Goal: Task Accomplishment & Management: Manage account settings

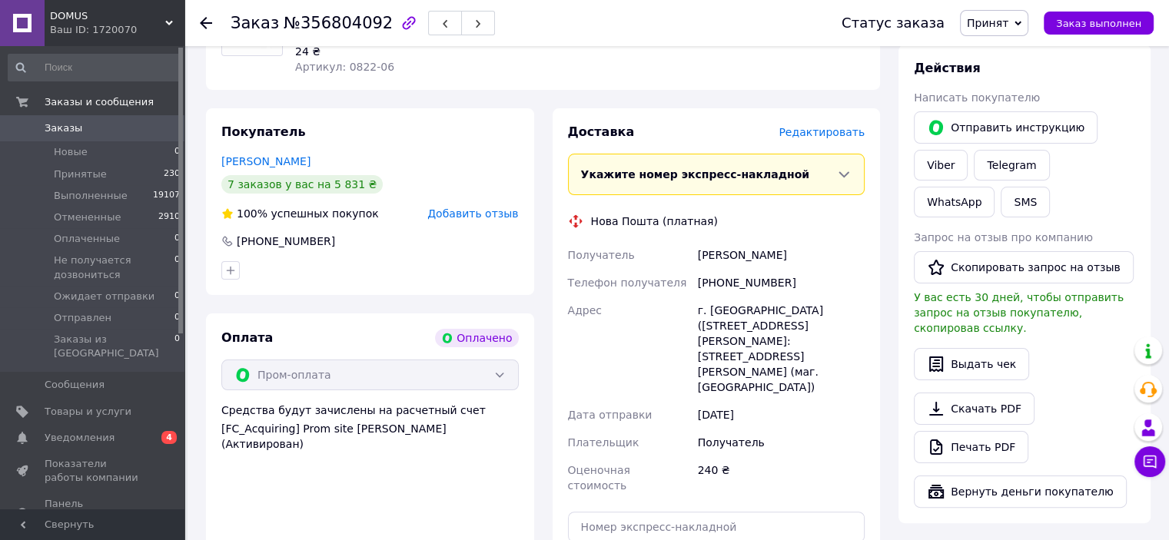
scroll to position [384, 0]
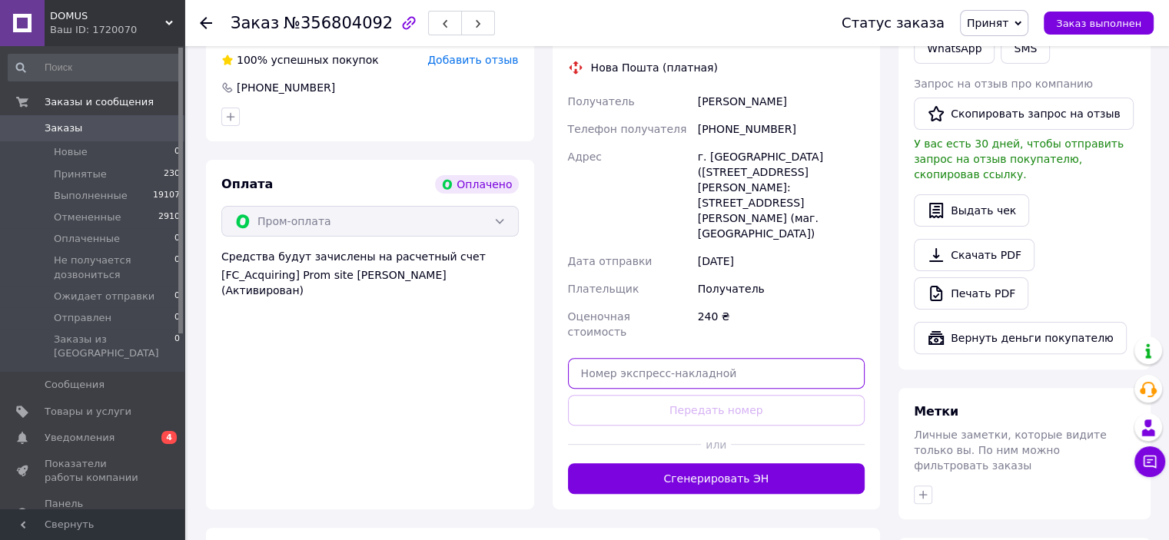
click at [612, 358] on input "text" at bounding box center [716, 373] width 297 height 31
paste input "20451225209525"
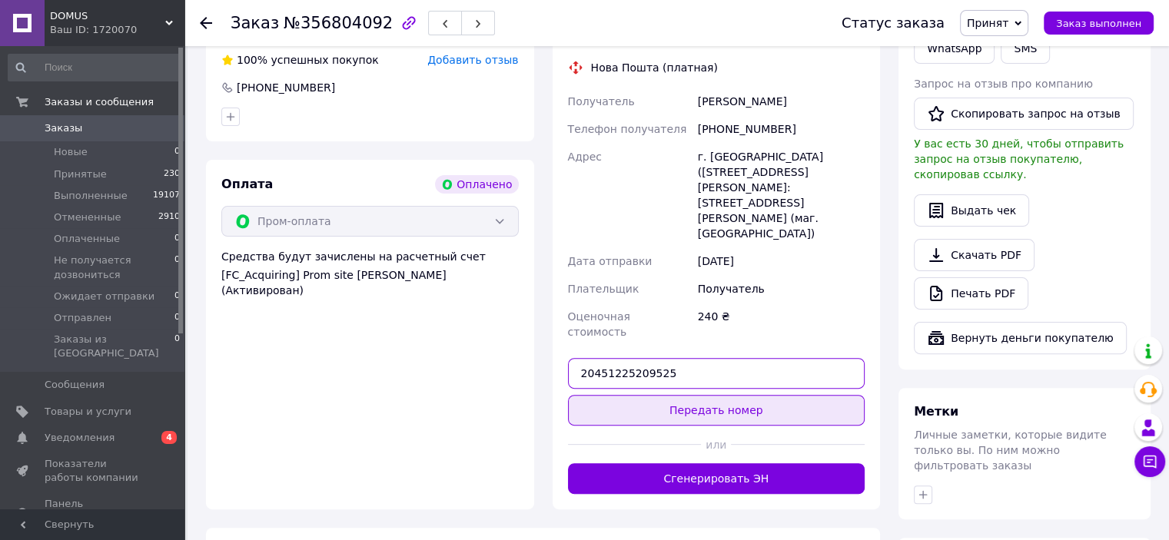
type input "20451225209525"
click at [710, 395] on button "Передать номер" at bounding box center [716, 410] width 297 height 31
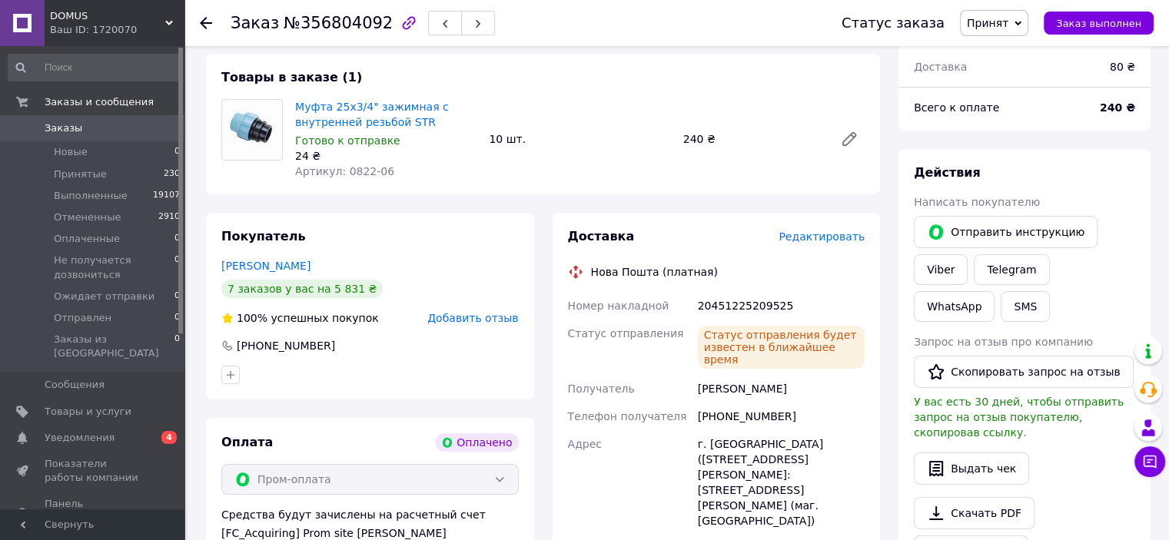
scroll to position [0, 0]
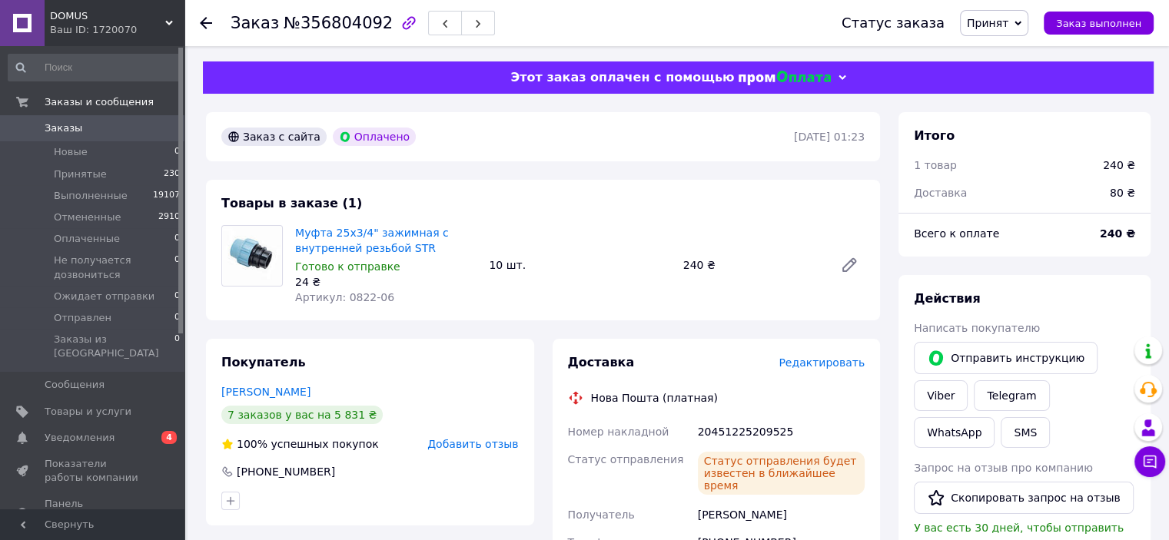
click at [205, 27] on use at bounding box center [206, 23] width 12 height 12
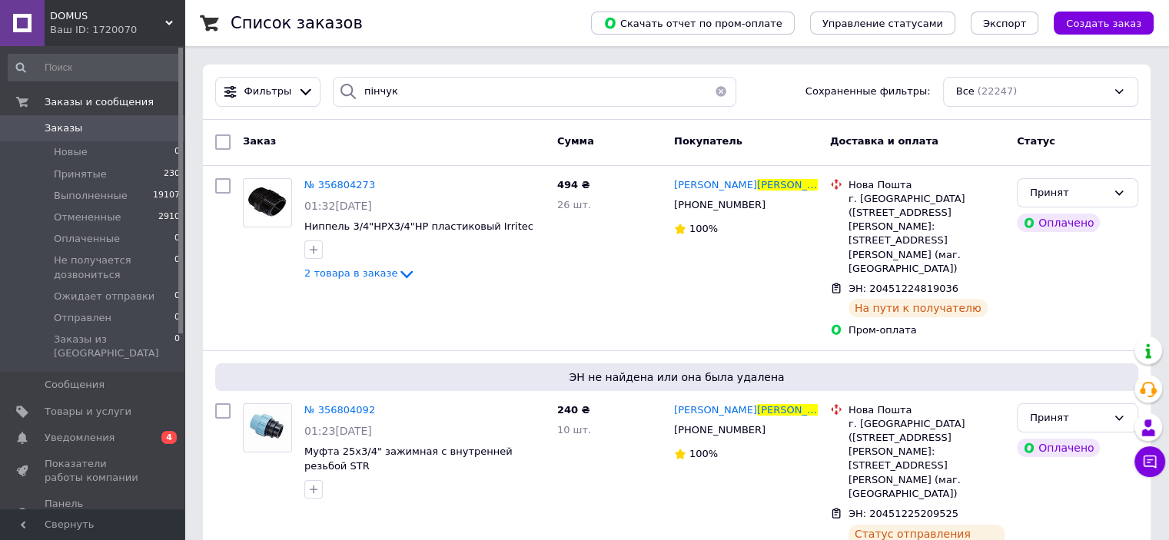
click at [714, 90] on button "button" at bounding box center [721, 92] width 31 height 30
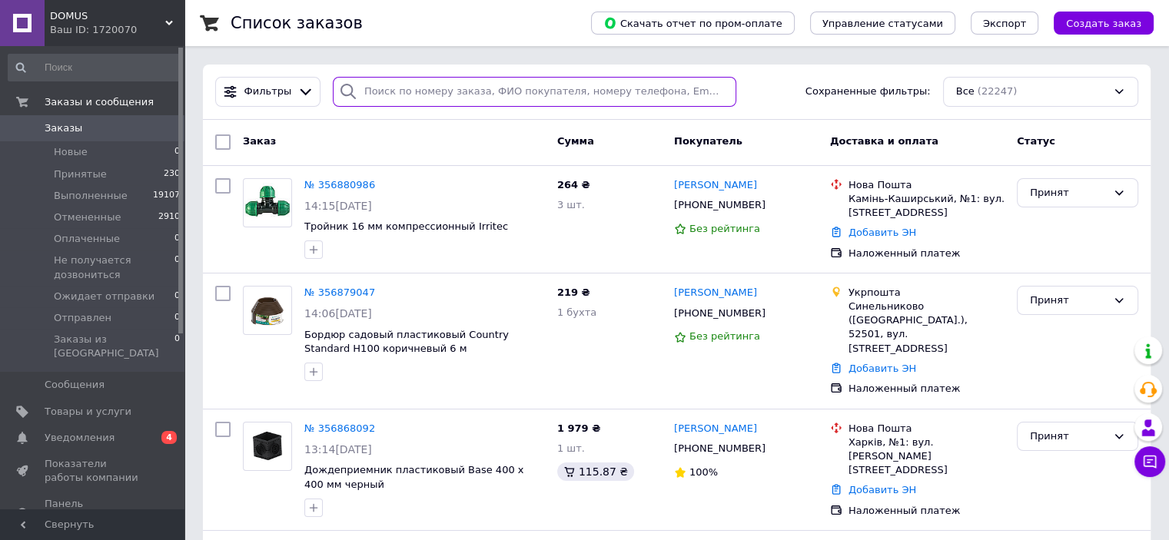
click at [361, 91] on input "search" at bounding box center [534, 92] width 403 height 30
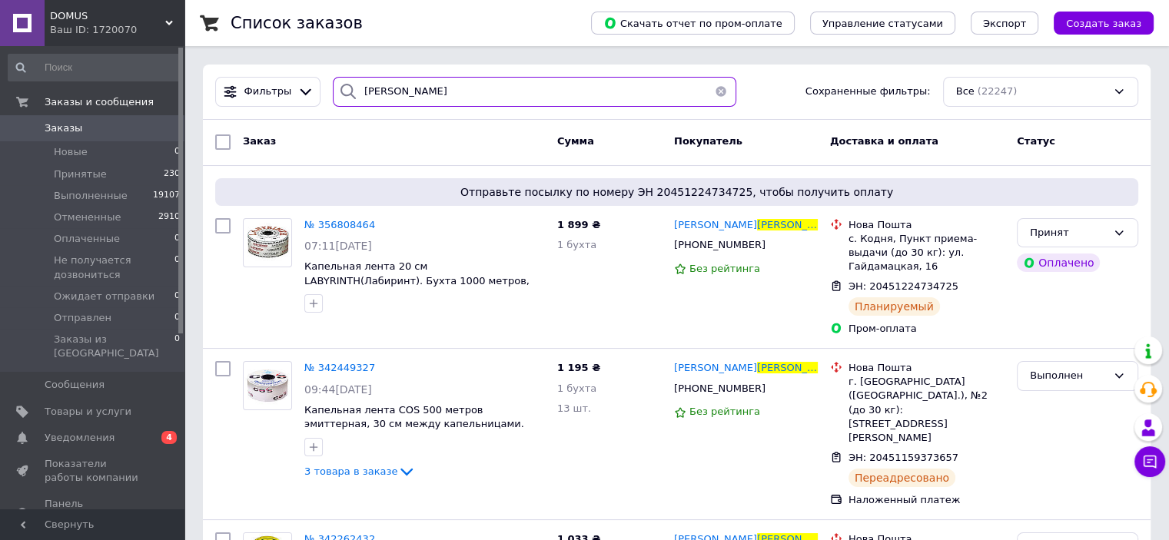
type input "[PERSON_NAME]"
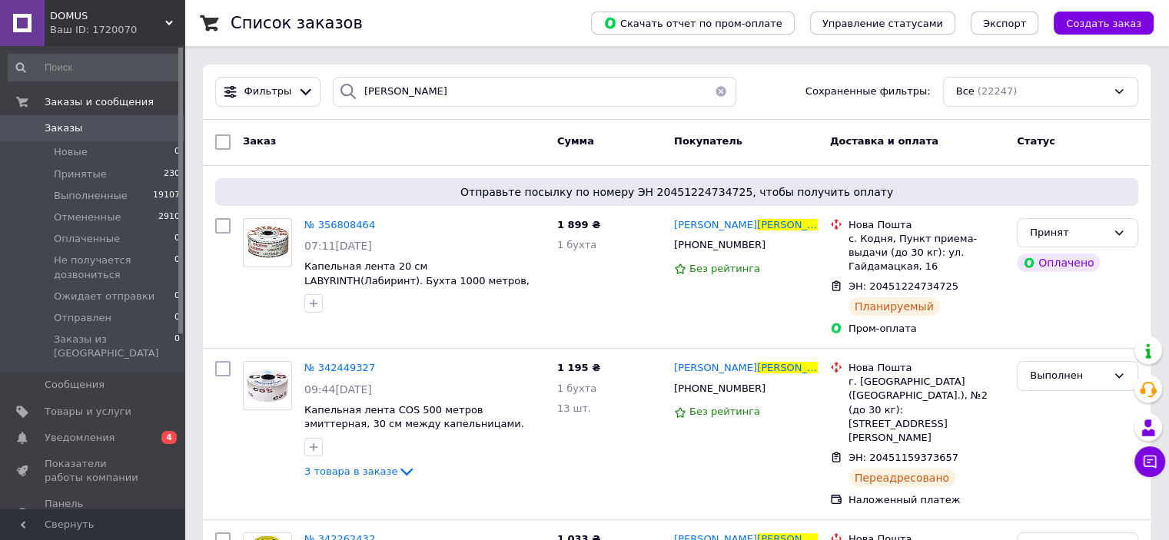
click at [715, 87] on button "button" at bounding box center [721, 92] width 31 height 30
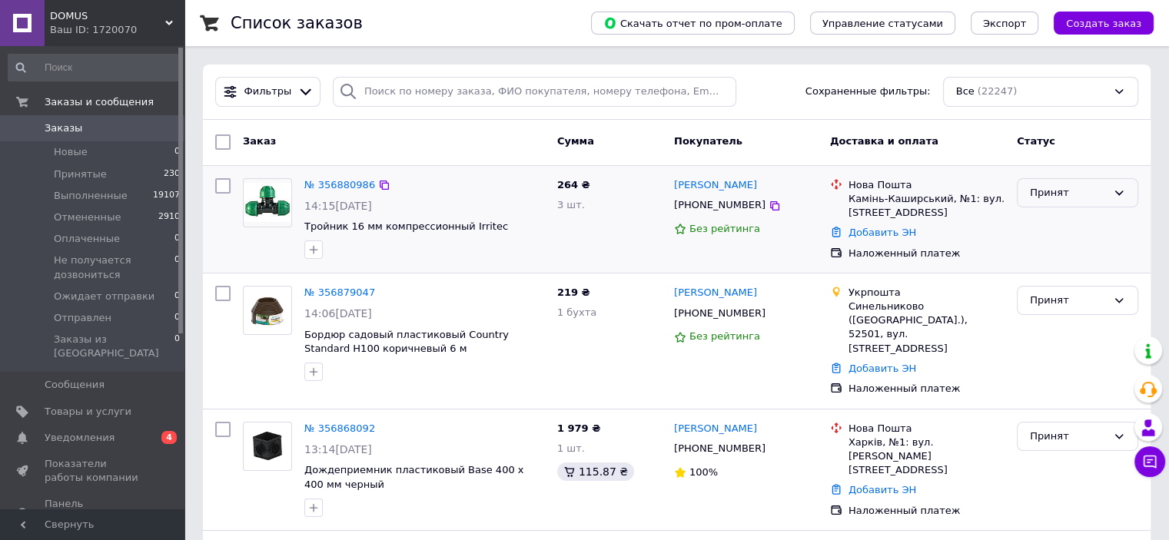
click at [1116, 194] on icon at bounding box center [1119, 193] width 12 height 12
click at [1072, 251] on li "Отменен" at bounding box center [1078, 253] width 120 height 28
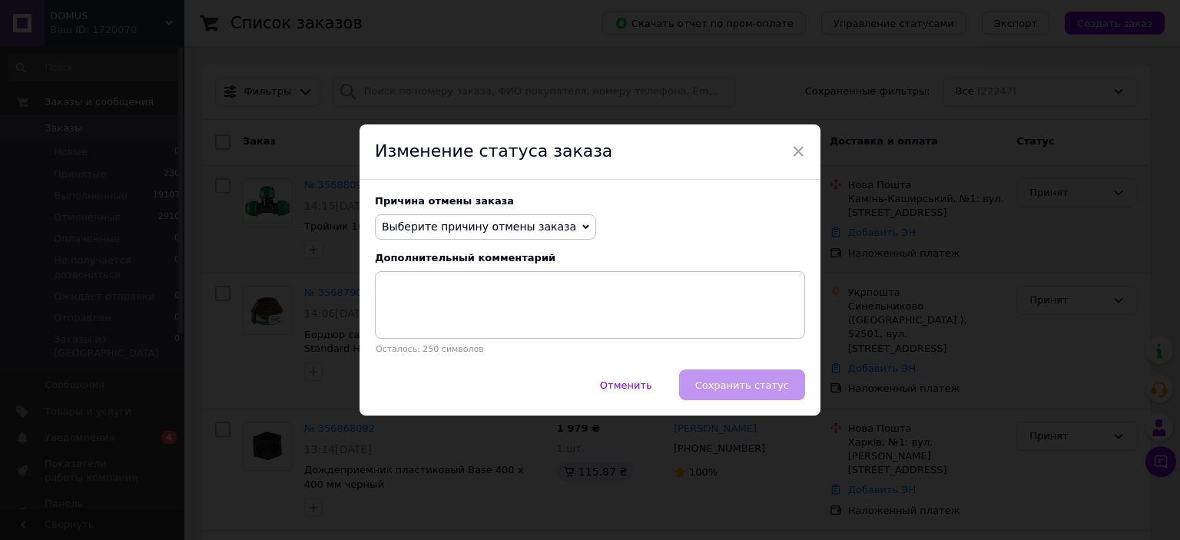
click at [583, 224] on icon at bounding box center [586, 227] width 7 height 7
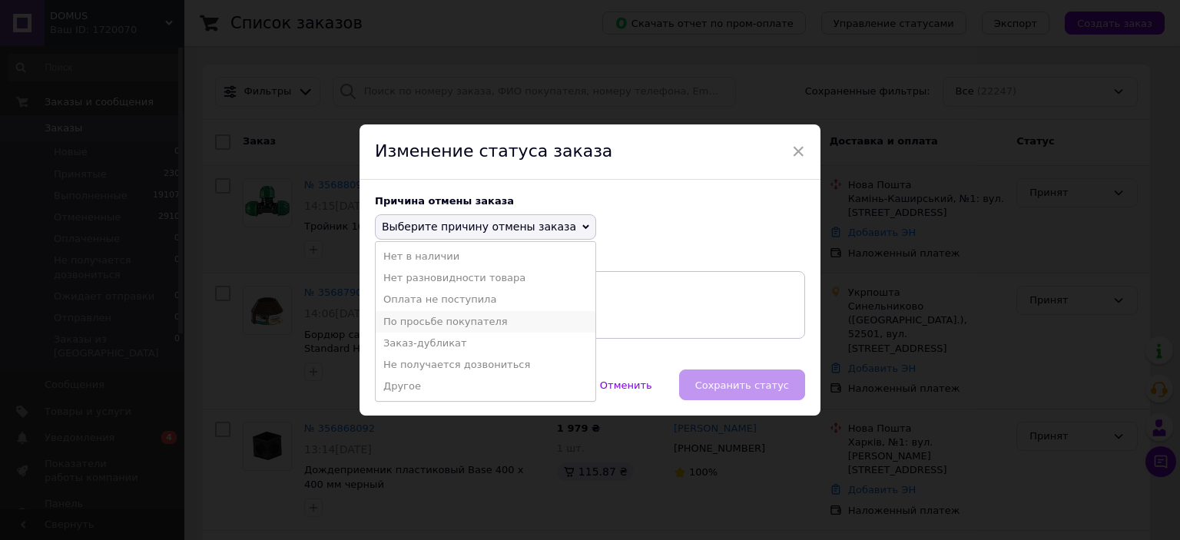
click at [454, 327] on li "По просьбе покупателя" at bounding box center [486, 322] width 220 height 22
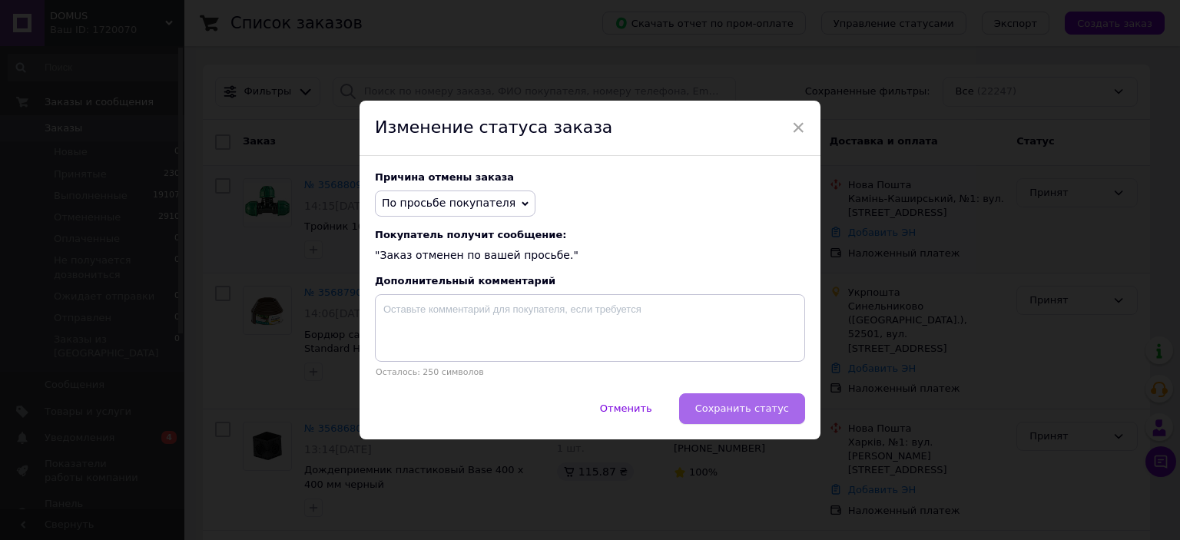
click at [743, 414] on span "Сохранить статус" at bounding box center [743, 409] width 94 height 12
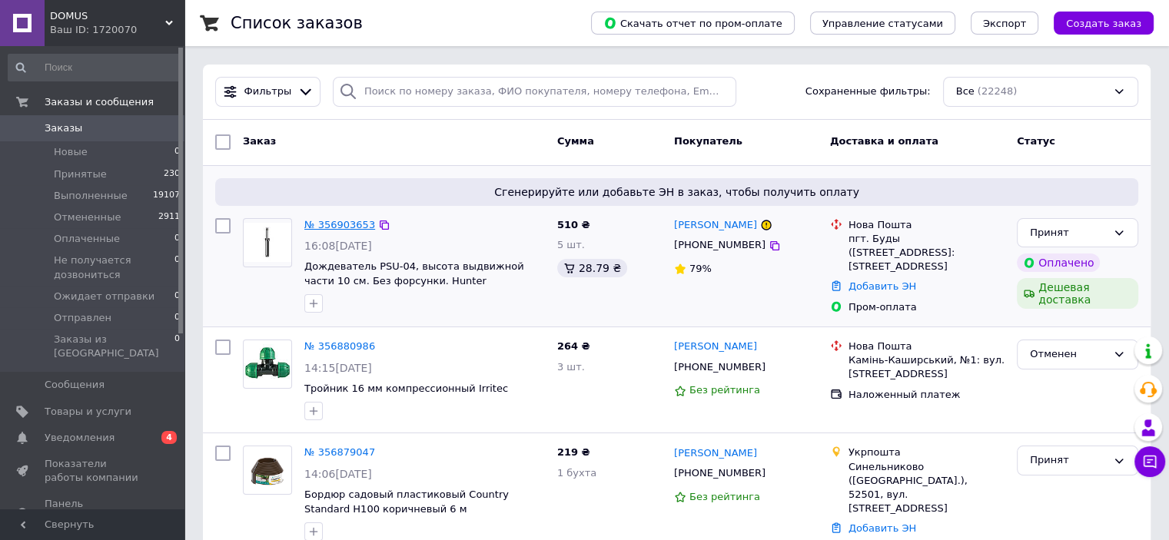
click at [331, 227] on link "№ 356903653" at bounding box center [339, 225] width 71 height 12
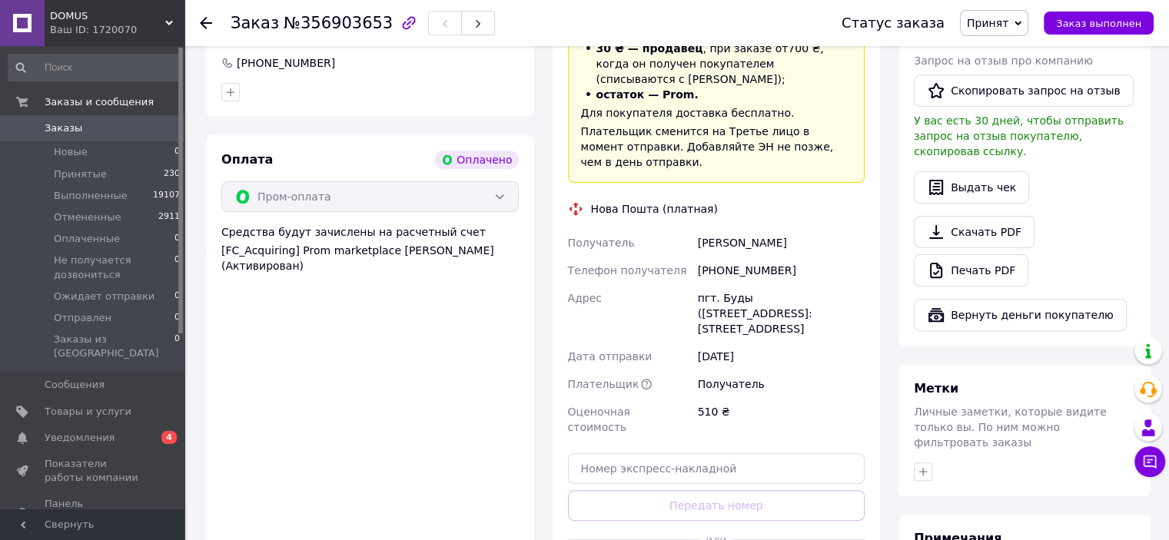
scroll to position [692, 0]
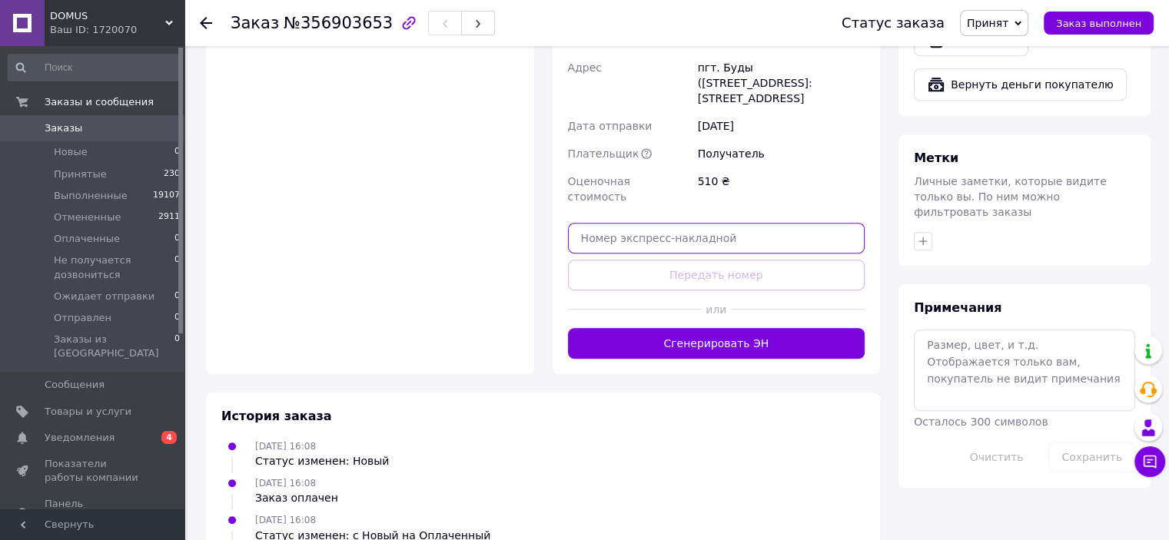
click at [619, 223] on input "text" at bounding box center [716, 238] width 297 height 31
paste input "20451225248166"
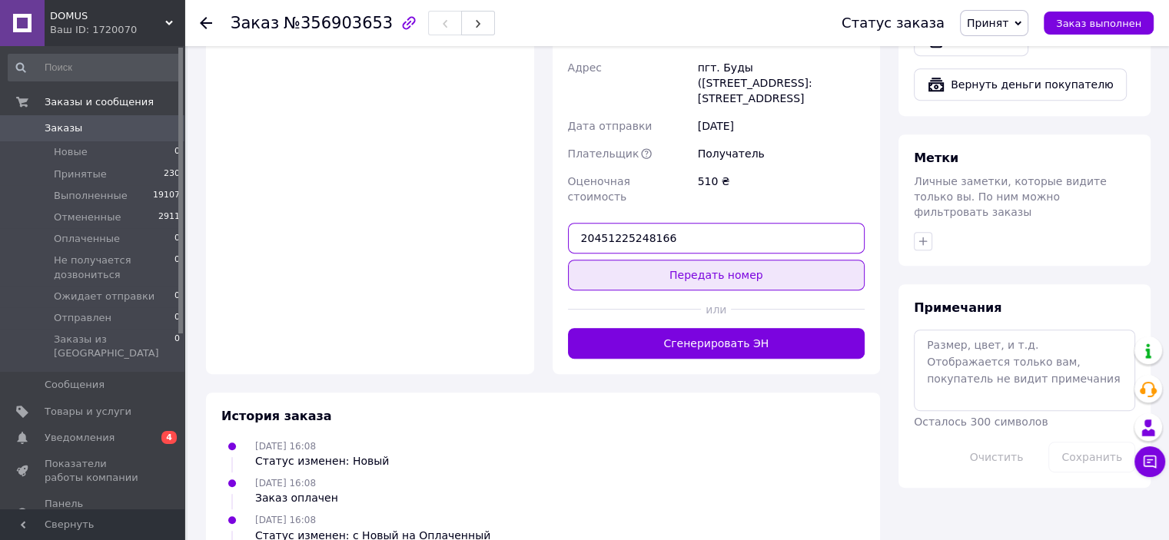
type input "20451225248166"
click at [750, 260] on button "Передать номер" at bounding box center [716, 275] width 297 height 31
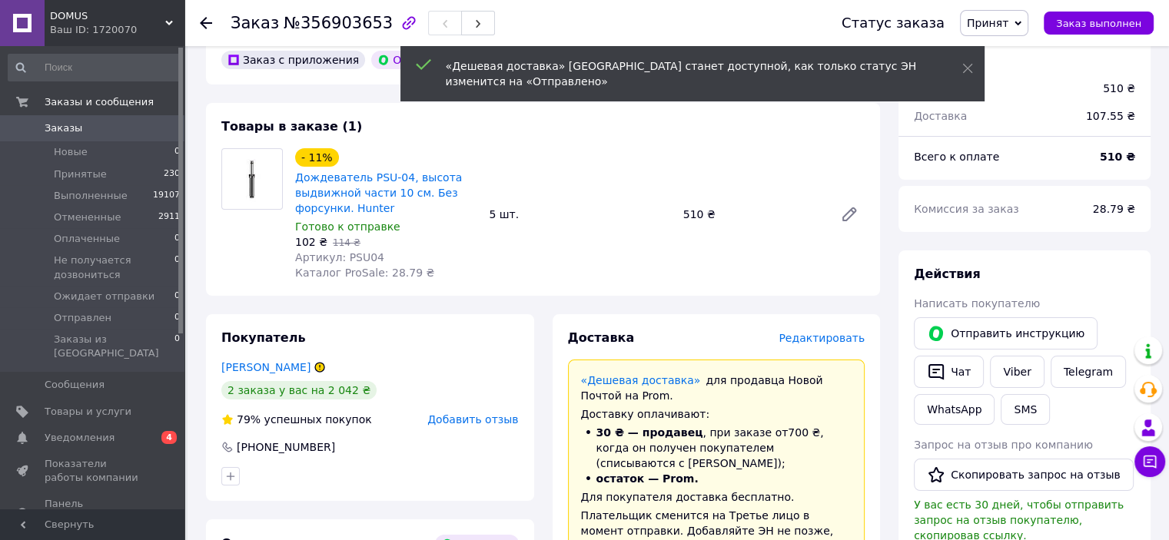
scroll to position [75, 0]
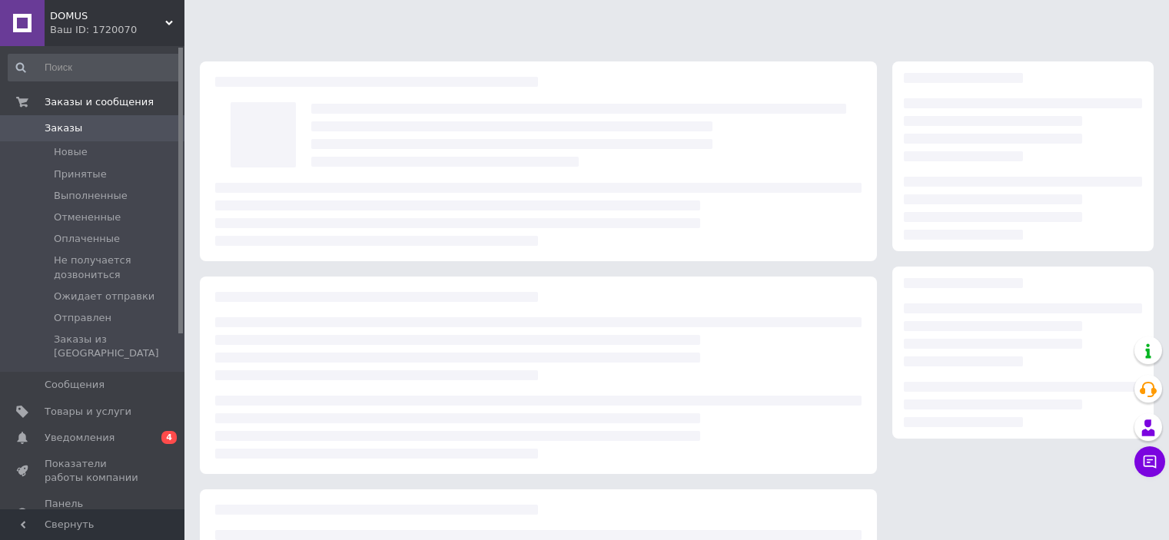
scroll to position [75, 0]
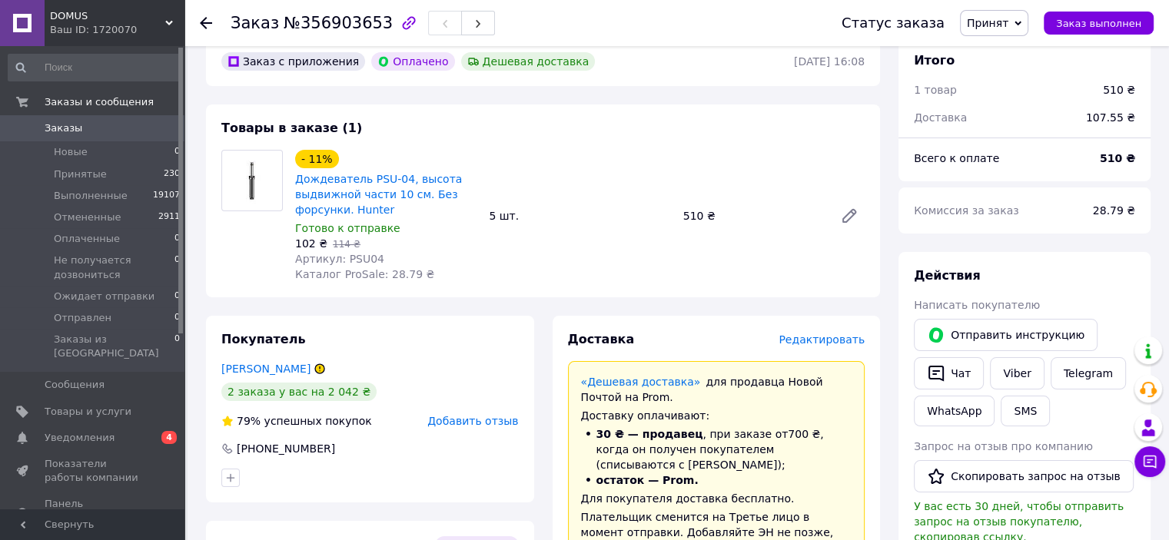
click at [205, 24] on icon at bounding box center [206, 23] width 12 height 12
